Goal: Use online tool/utility: Utilize a website feature to perform a specific function

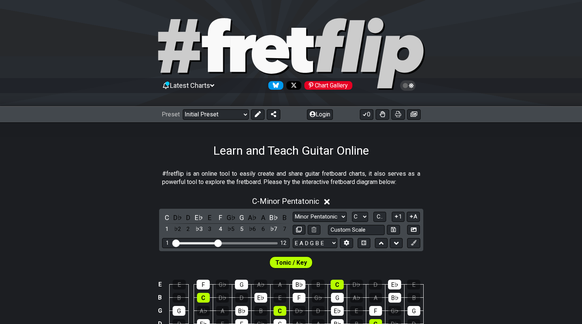
click at [330, 203] on icon at bounding box center [327, 202] width 6 height 6
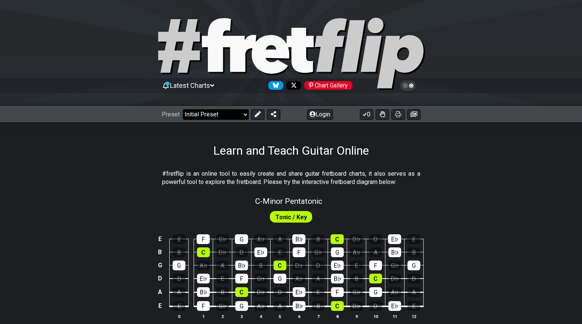
click at [221, 114] on select "Welcome to #fretflip! Initial Preset Custom Preset Minor Pentatonic Major Penta…" at bounding box center [216, 114] width 66 height 11
click at [183, 109] on select "Welcome to #fretflip! Initial Preset Custom Preset Minor Pentatonic Major Penta…" at bounding box center [216, 114] width 66 height 11
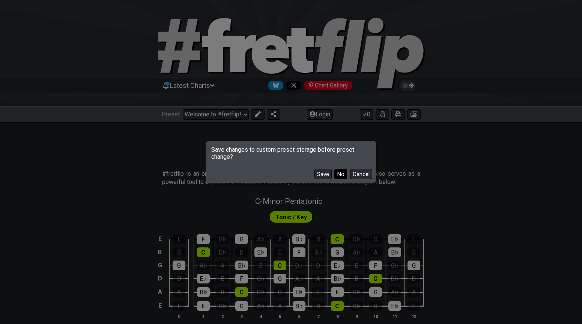
click at [341, 174] on button "No" at bounding box center [340, 174] width 13 height 10
select select "/minor-pentatonic"
select select "C"
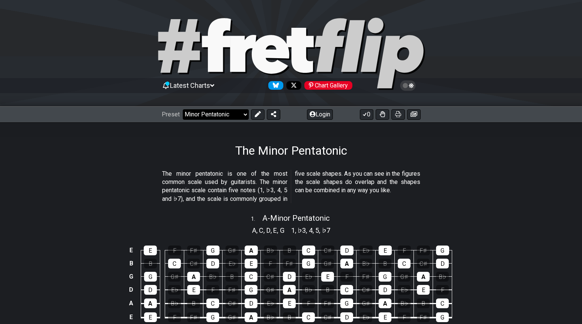
click at [244, 115] on select "Welcome to #fretflip! Initial Preset Custom Preset Minor Pentatonic Major Penta…" at bounding box center [216, 114] width 66 height 11
click at [255, 115] on icon at bounding box center [257, 114] width 6 height 6
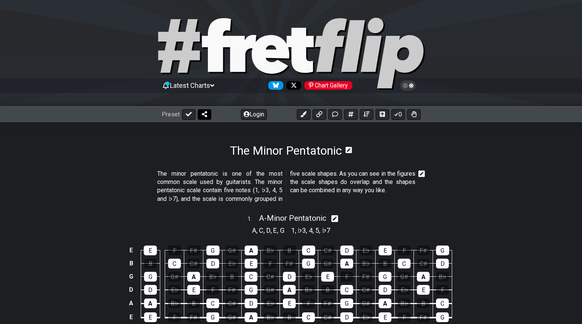
click at [205, 114] on icon at bounding box center [204, 114] width 5 height 6
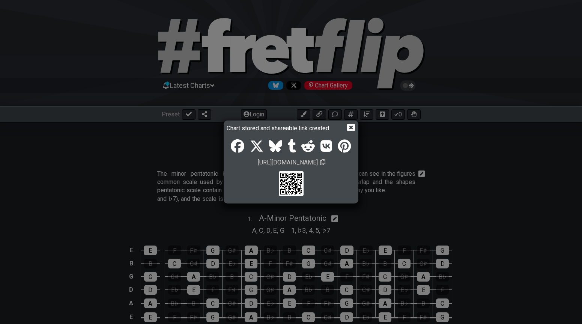
click at [381, 150] on div "Chart stored and shareable link created [URL][DOMAIN_NAME]" at bounding box center [291, 162] width 582 height 324
drag, startPoint x: 381, startPoint y: 150, endPoint x: 365, endPoint y: 144, distance: 17.0
click at [381, 150] on div "Chart stored and shareable link created [URL][DOMAIN_NAME]" at bounding box center [291, 162] width 582 height 324
click at [350, 126] on icon at bounding box center [351, 127] width 8 height 8
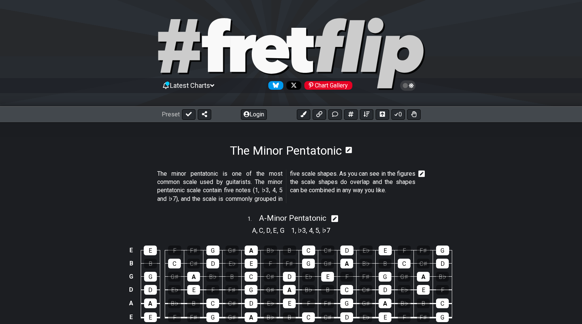
click at [349, 149] on icon at bounding box center [348, 150] width 6 height 6
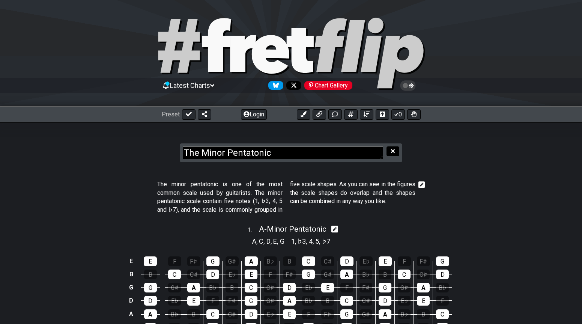
click at [394, 151] on icon at bounding box center [393, 151] width 4 height 6
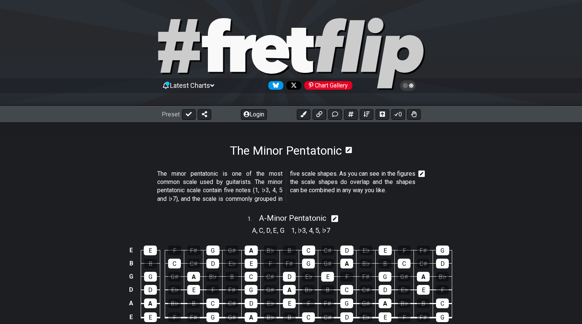
click at [336, 220] on icon at bounding box center [334, 218] width 7 height 7
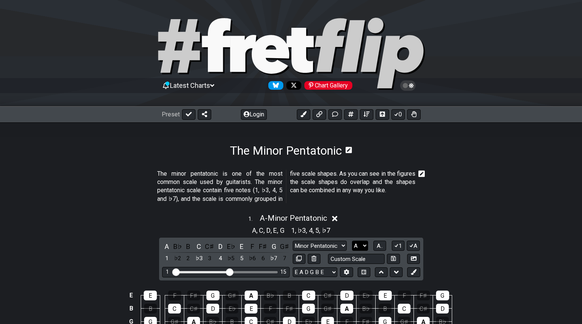
click at [366, 244] on select "A♭ A A♯ B♭ B C C♯ D♭ D D♯ E♭ E F F♯ G♭ G G♯" at bounding box center [360, 245] width 16 height 10
select select "B"
click at [352, 240] on select "A♭ A A♯ B♭ B C C♯ D♭ D D♯ E♭ E F F♯ G♭ G G♯" at bounding box center [360, 245] width 16 height 10
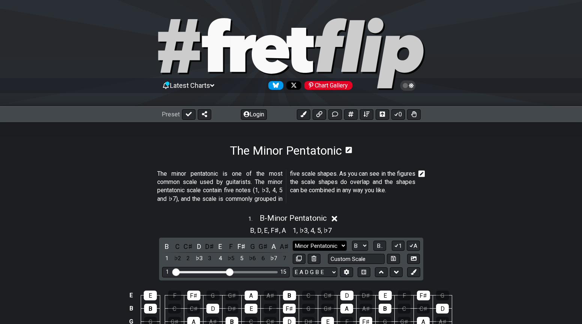
click at [342, 245] on select "Minor Pentatonic Notes Minor Pentatonic Major Pentatonic Minor Blues Major Blue…" at bounding box center [320, 245] width 54 height 10
select select "Minor / Aeolian"
click at [293, 240] on select "Minor Pentatonic Notes Minor Pentatonic Major Pentatonic Minor Blues Major Blue…" at bounding box center [320, 245] width 54 height 10
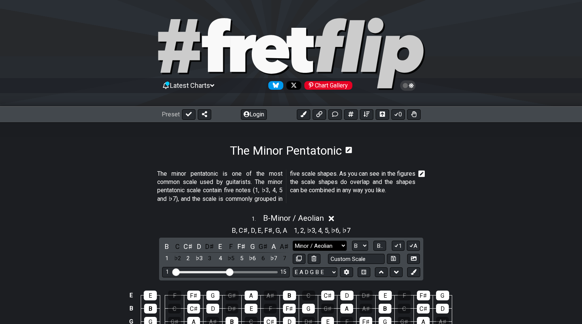
click at [343, 244] on select "Minor Pentatonic Notes Minor Pentatonic Major Pentatonic Minor Blues Major Blue…" at bounding box center [320, 245] width 54 height 10
